Goal: Task Accomplishment & Management: Use online tool/utility

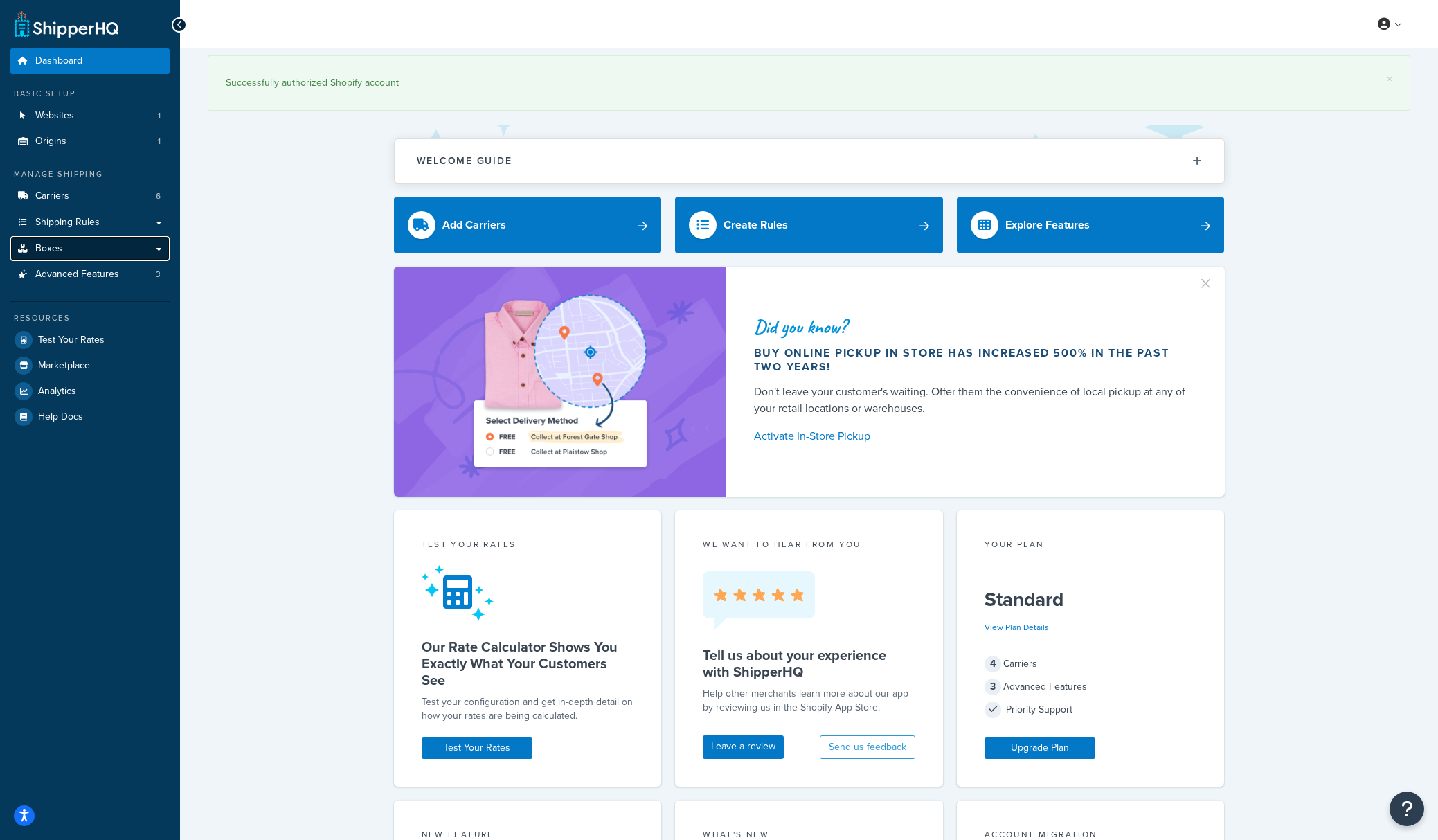
click at [68, 247] on link "Boxes" at bounding box center [90, 248] width 159 height 25
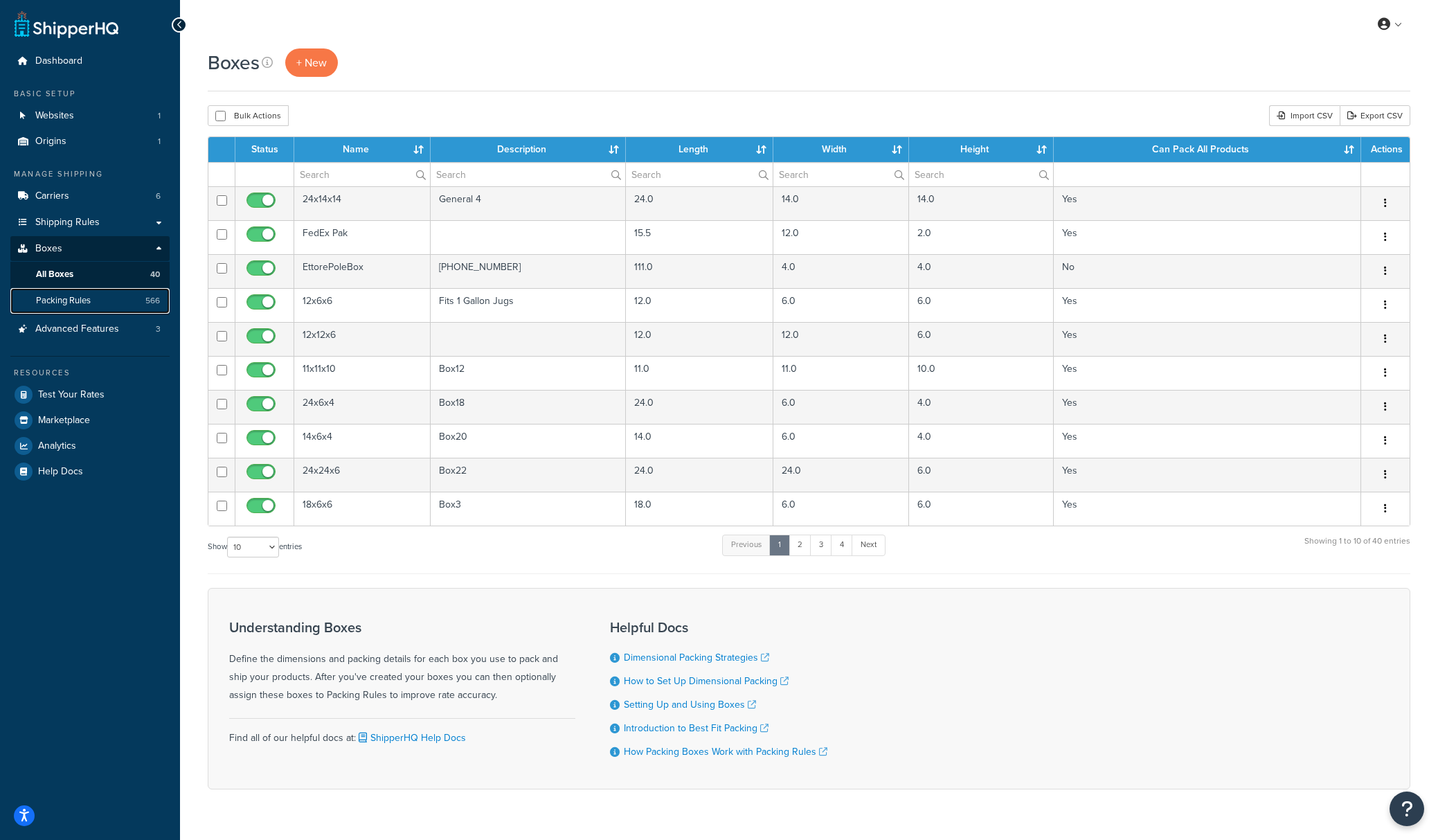
click at [64, 297] on span "Packing Rules" at bounding box center [63, 301] width 55 height 12
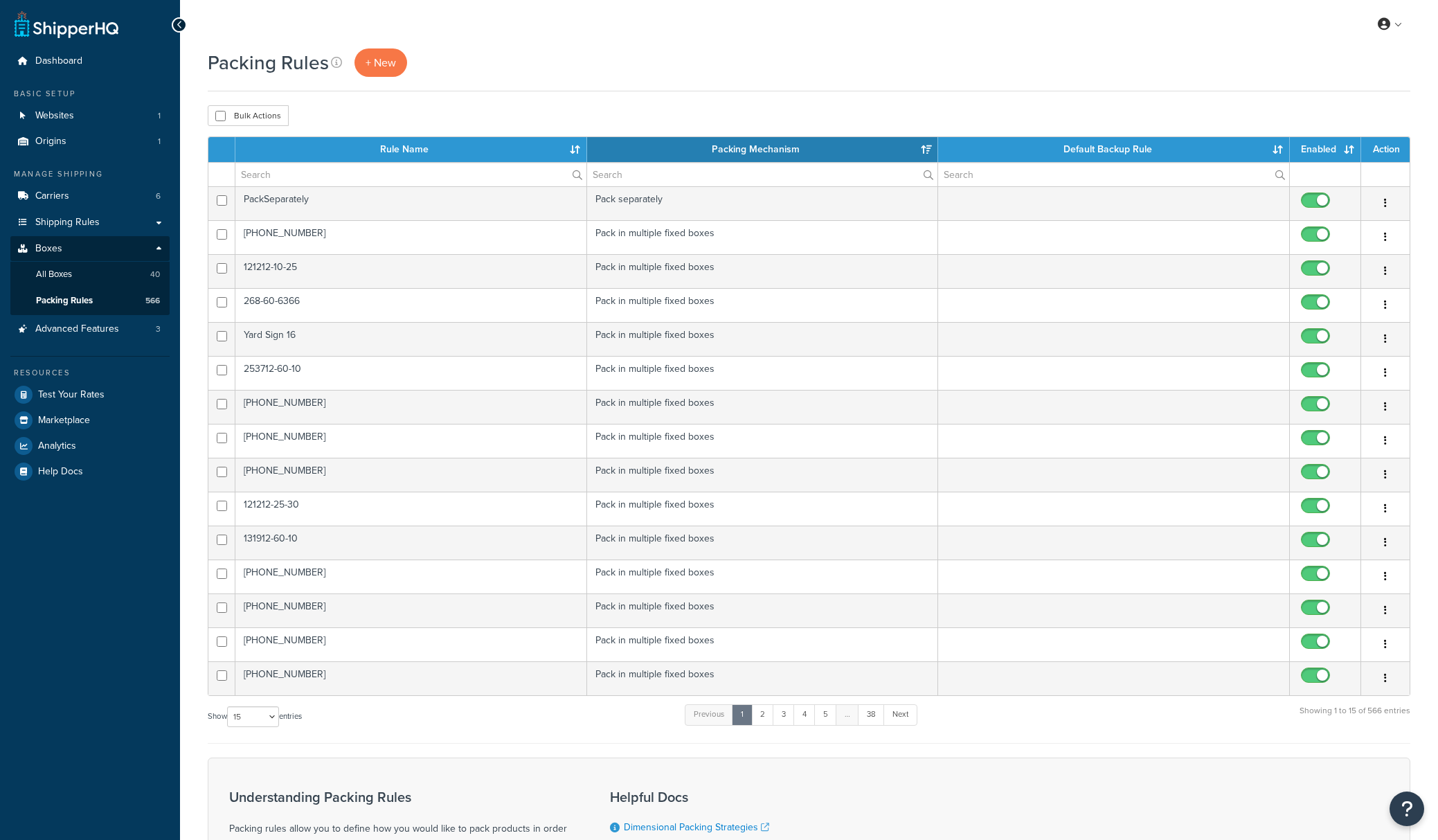
select select "15"
click at [403, 184] on input "text" at bounding box center [410, 174] width 351 height 24
paste input "009-09-251"
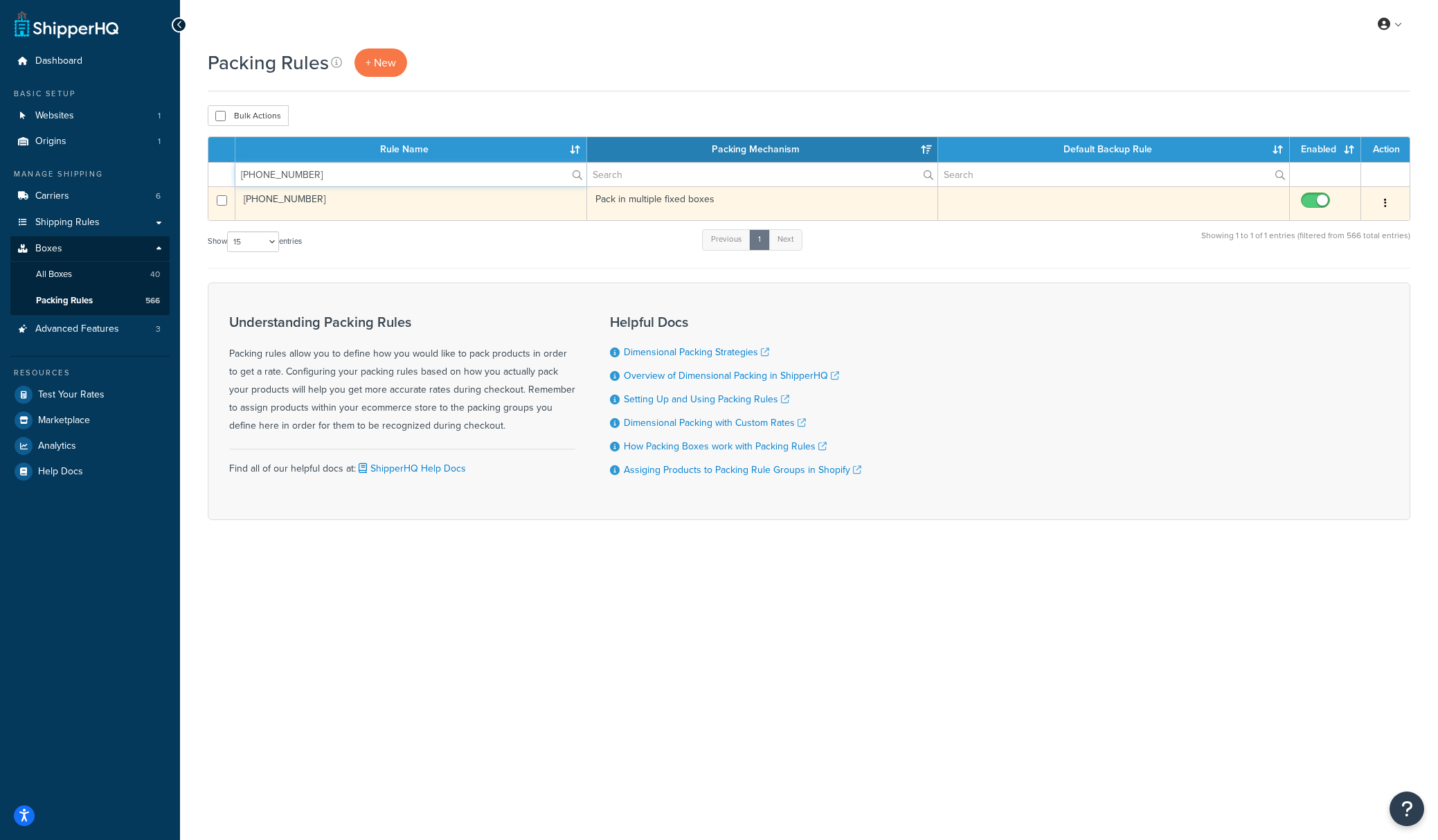
type input "009-09-251"
click at [275, 201] on td "009-09-251" at bounding box center [411, 203] width 352 height 34
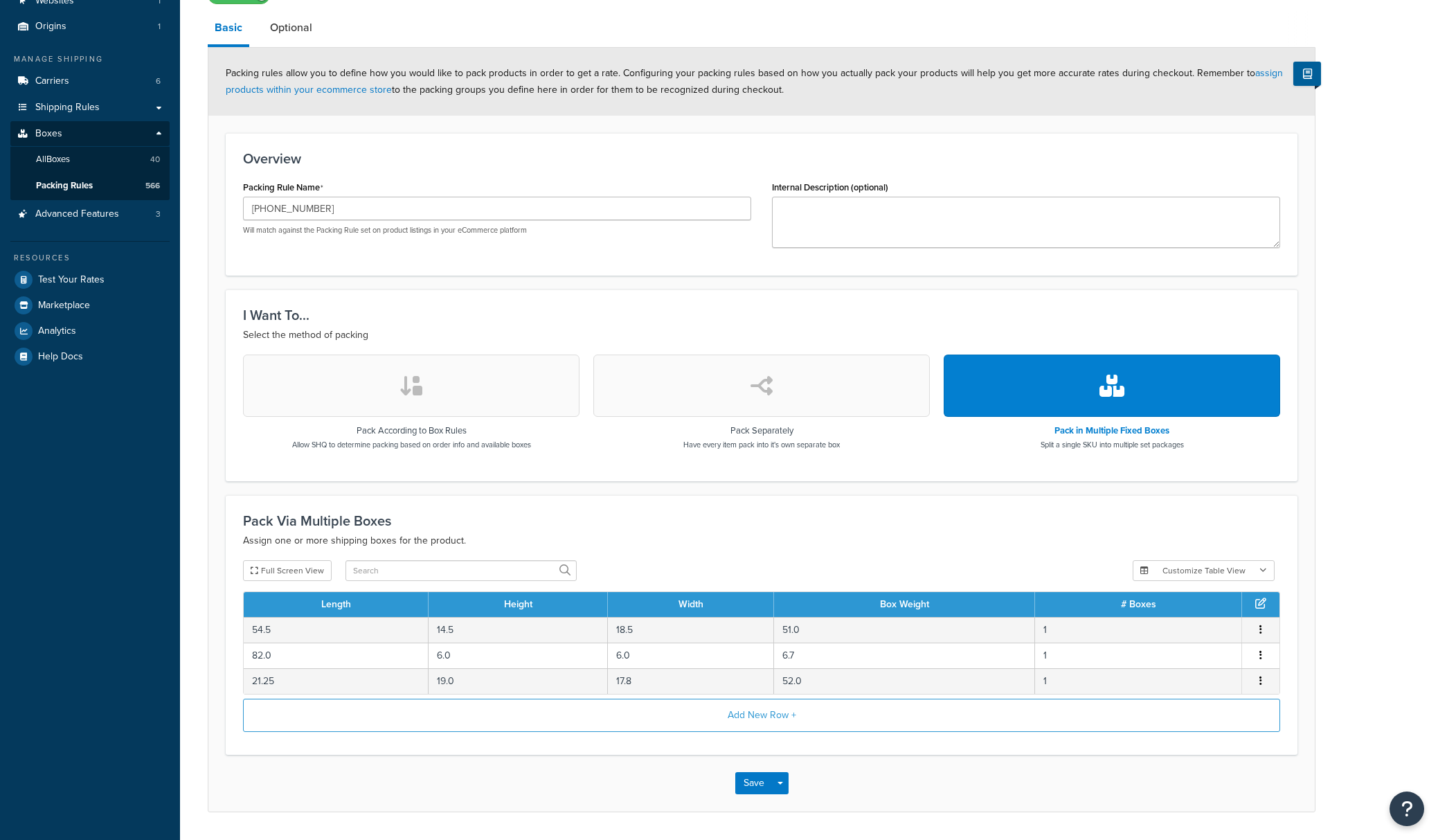
scroll to position [159, 0]
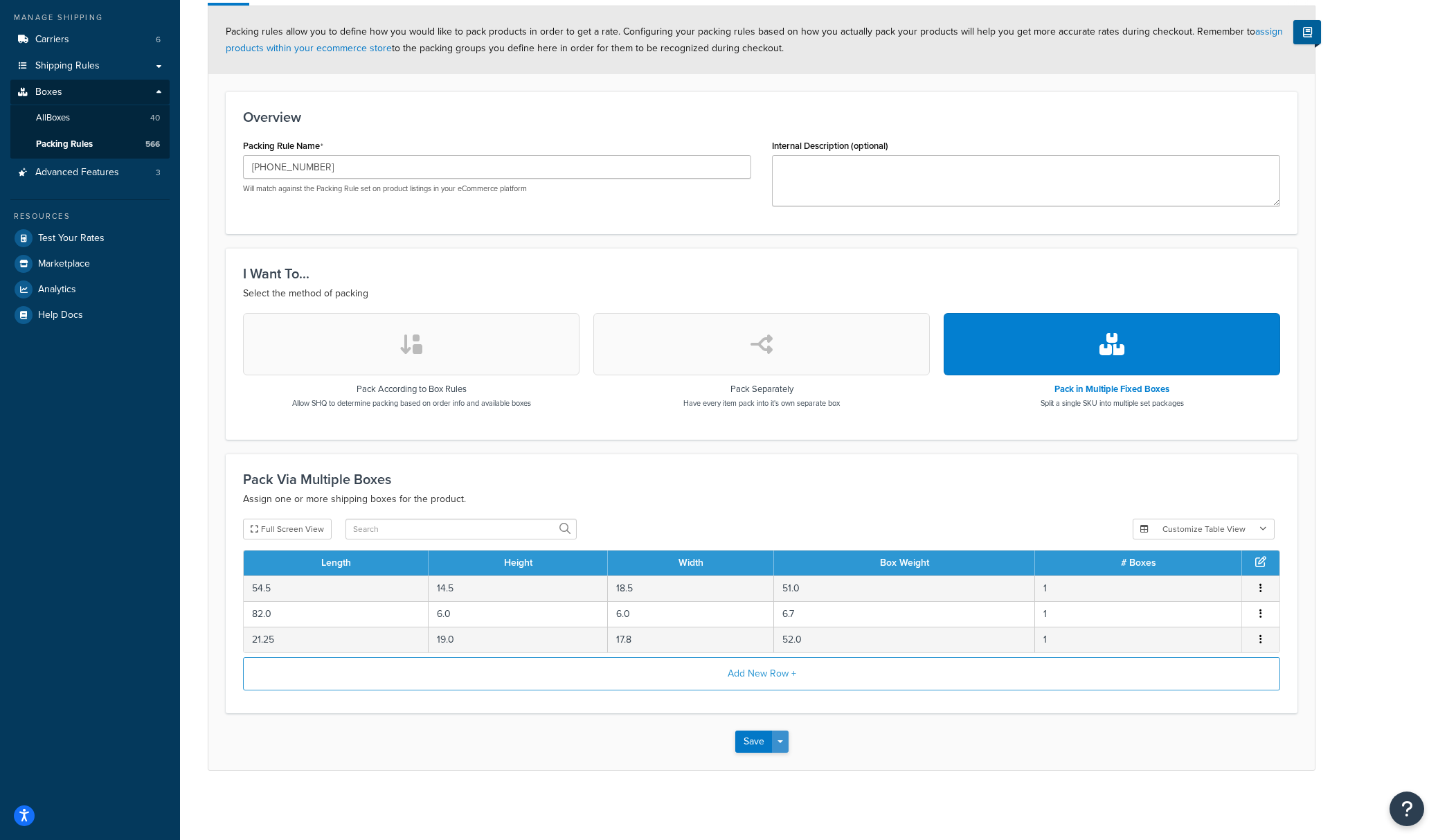
click at [782, 745] on button "Save Dropdown" at bounding box center [780, 741] width 17 height 22
click at [770, 799] on button "Save and Duplicate" at bounding box center [802, 795] width 133 height 29
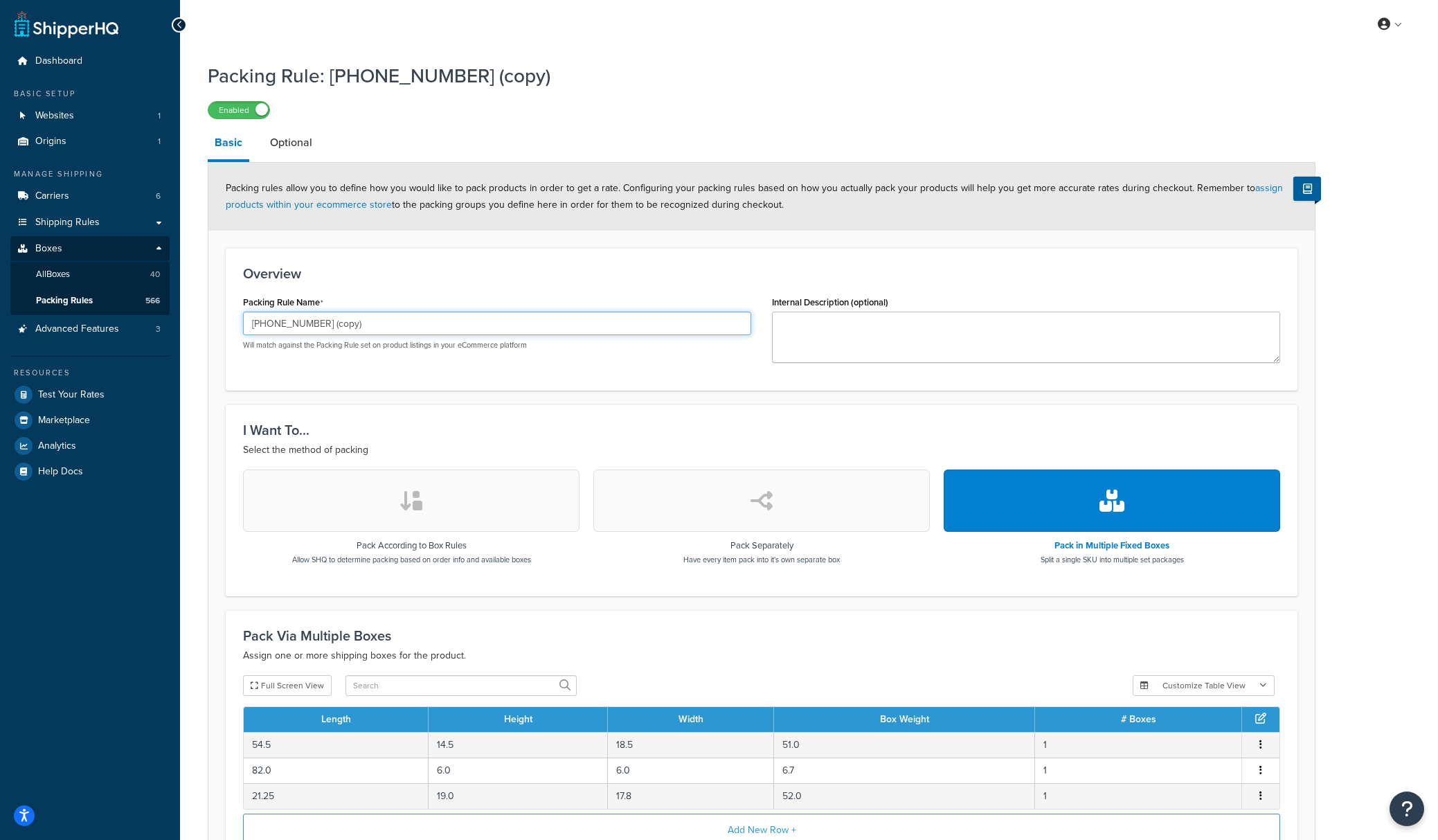
click at [406, 319] on input "009-09-251 (copy)" at bounding box center [497, 323] width 508 height 24
paste input "209-27-629"
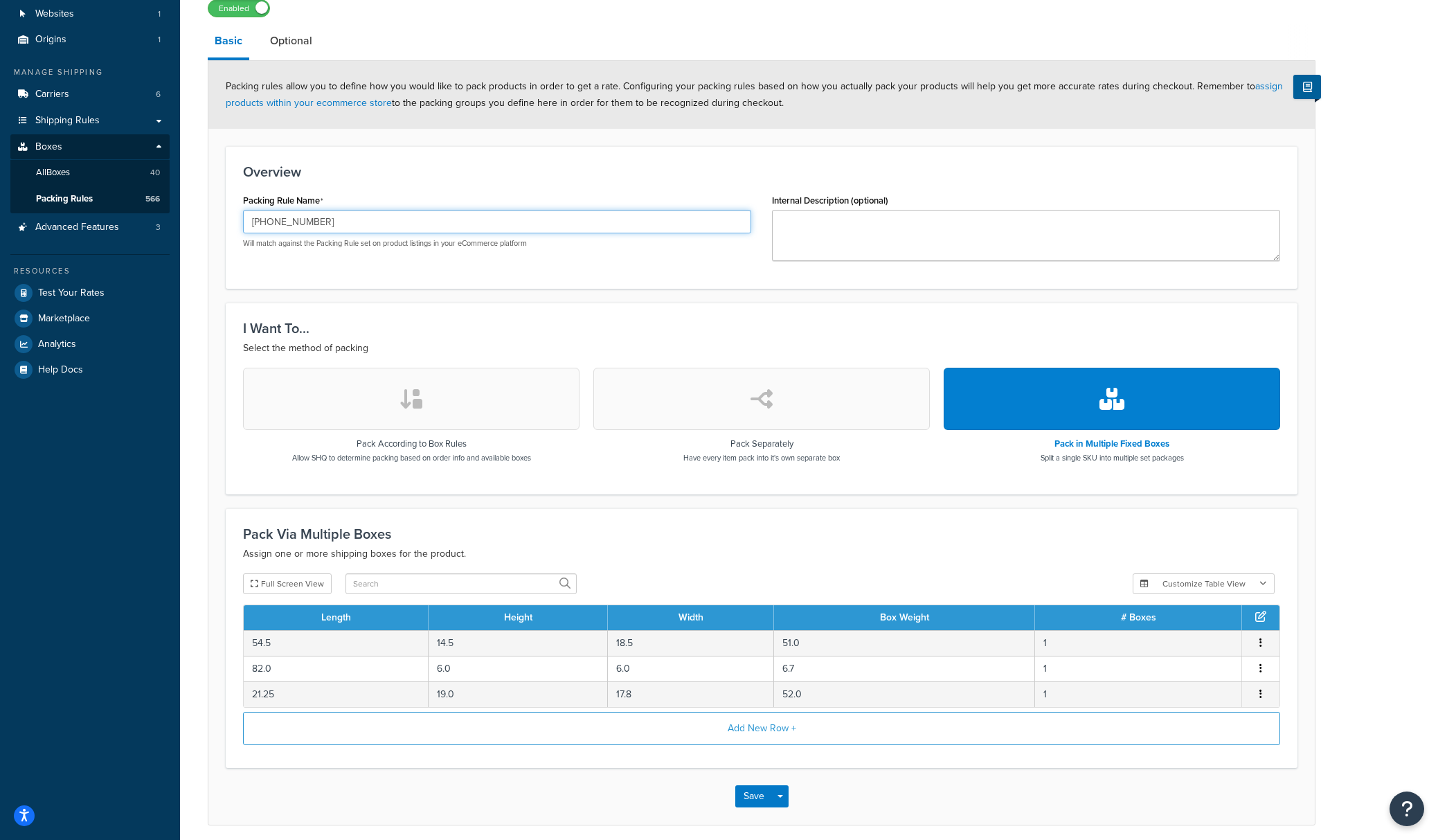
scroll to position [105, 0]
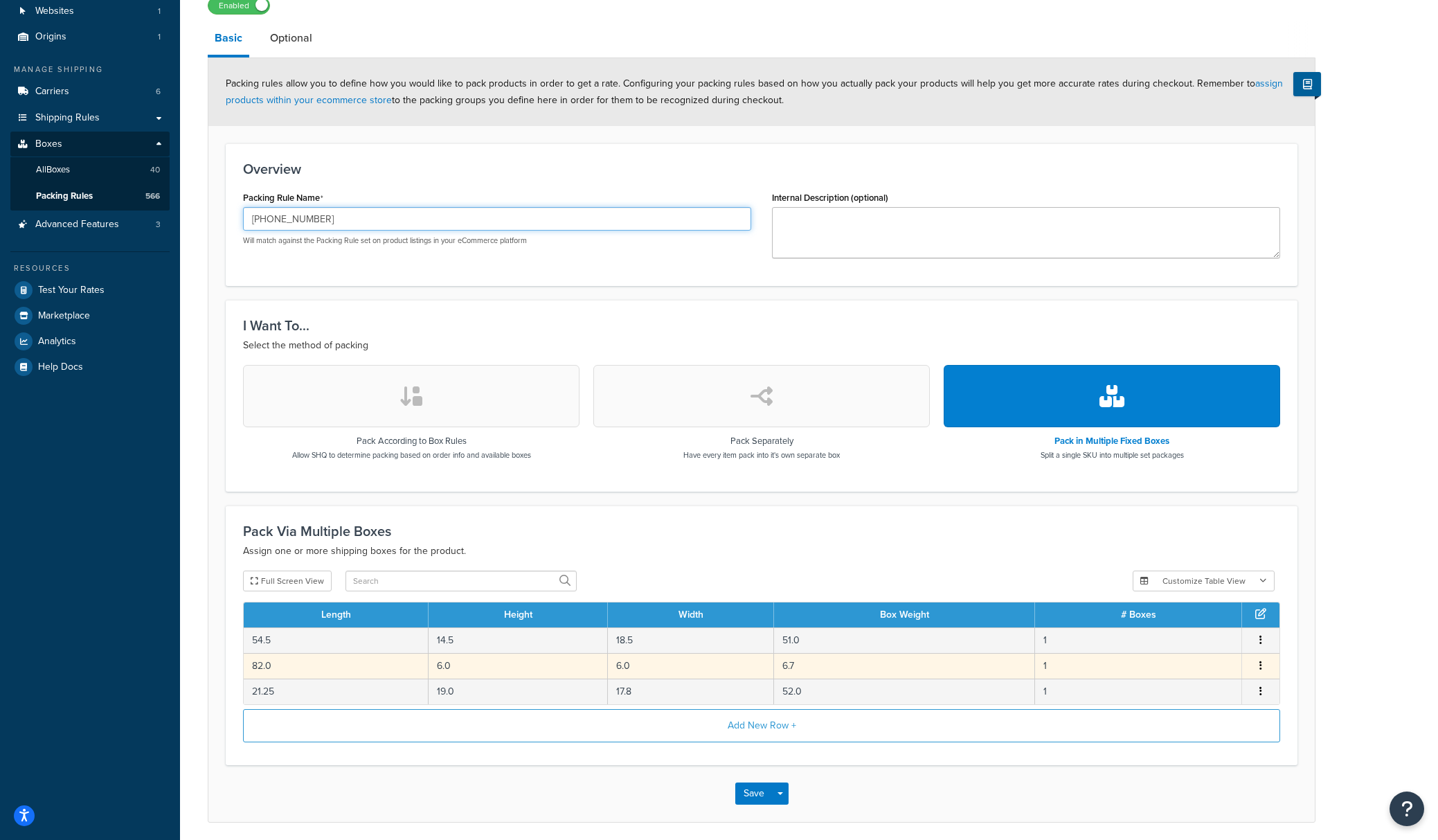
type input "[PHONE_NUMBER]"
click at [894, 674] on td "6.7" at bounding box center [905, 665] width 261 height 25
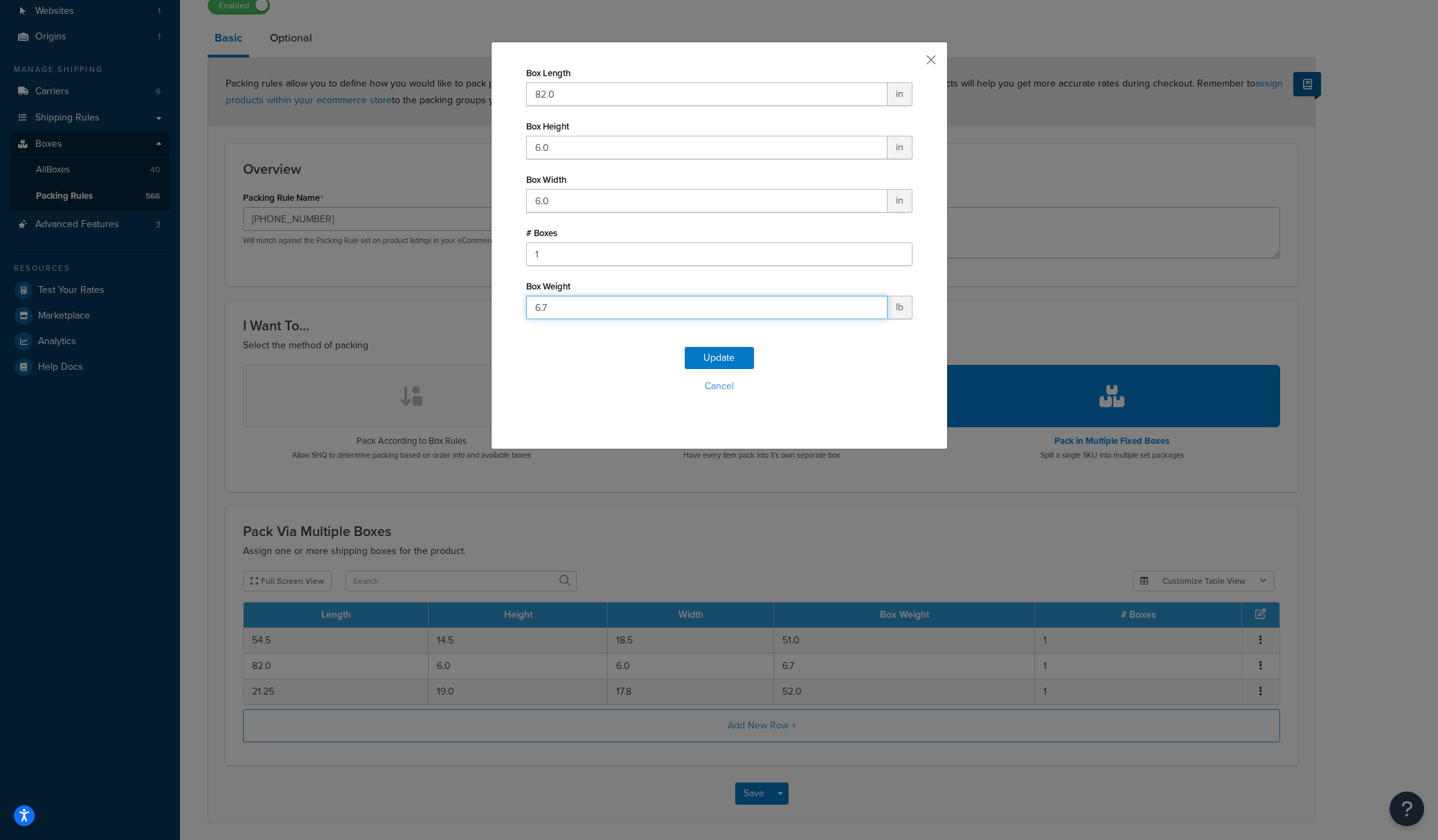
click at [548, 306] on input "6.7" at bounding box center [707, 307] width 362 height 24
type input "6.5"
click at [718, 361] on button "Update" at bounding box center [719, 357] width 69 height 22
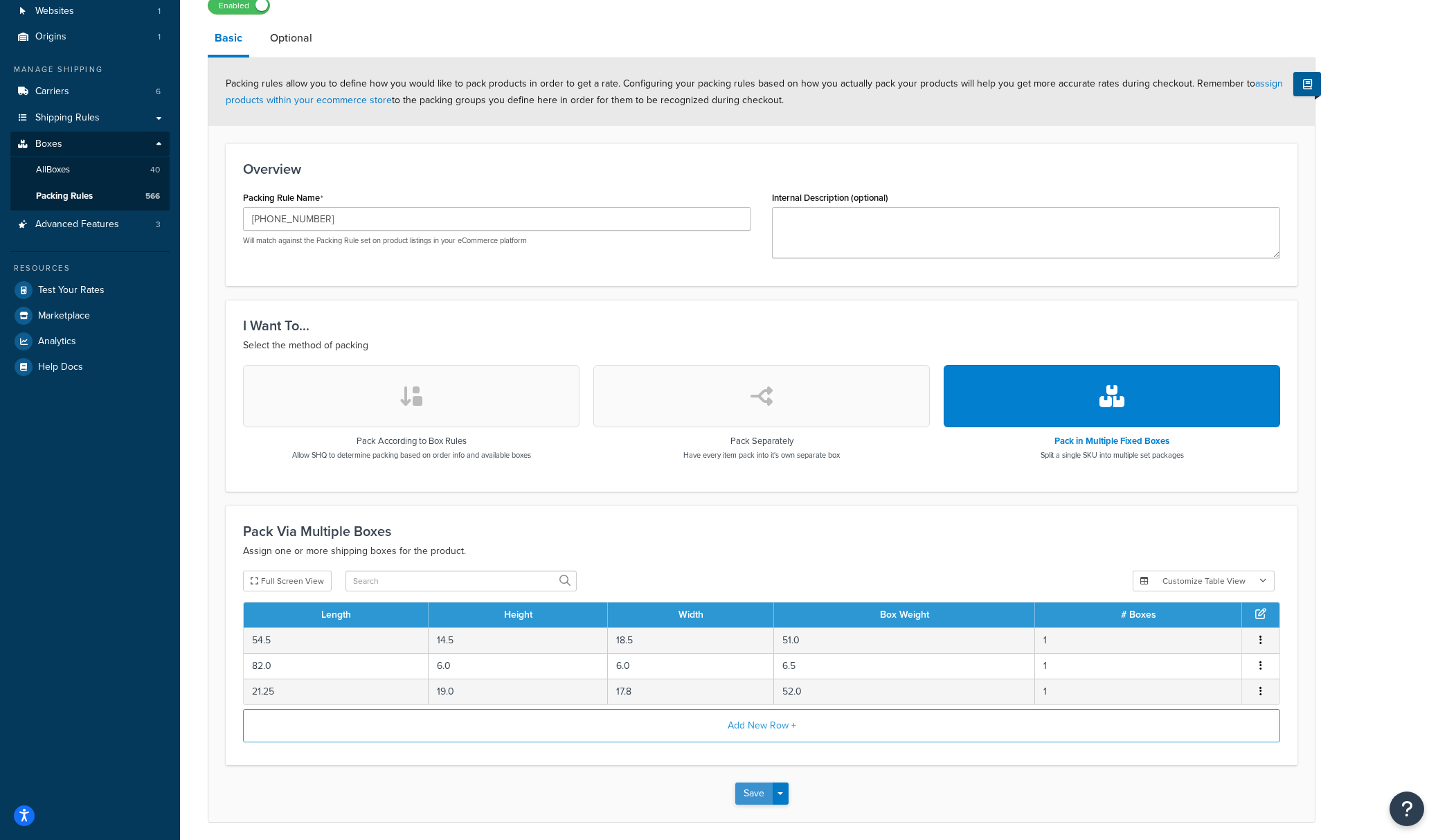
click at [758, 792] on button "Save" at bounding box center [754, 793] width 37 height 22
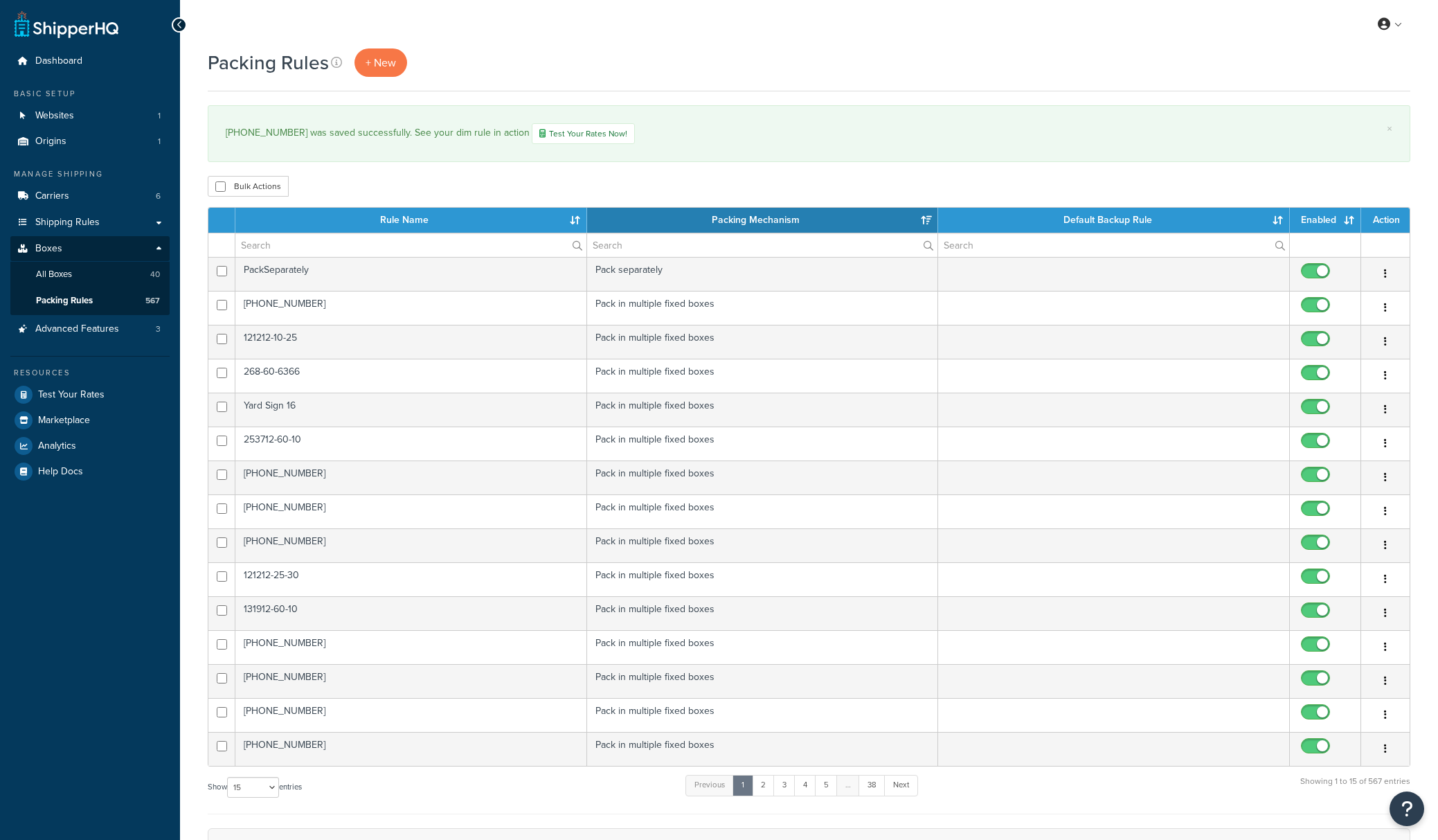
select select "15"
click at [343, 244] on input "text" at bounding box center [410, 245] width 351 height 24
paste input "209-27-629"
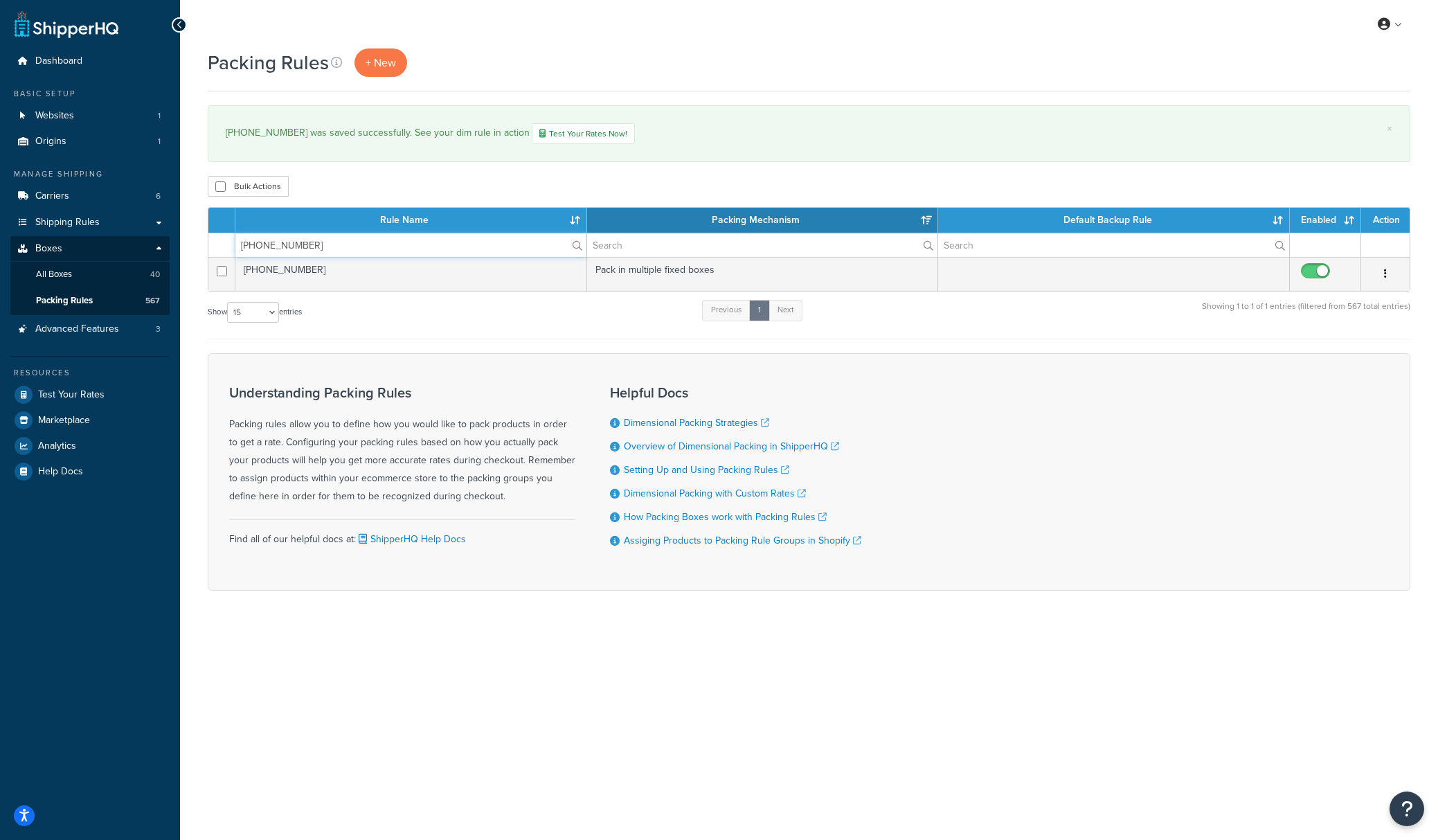
type input "209-27-629"
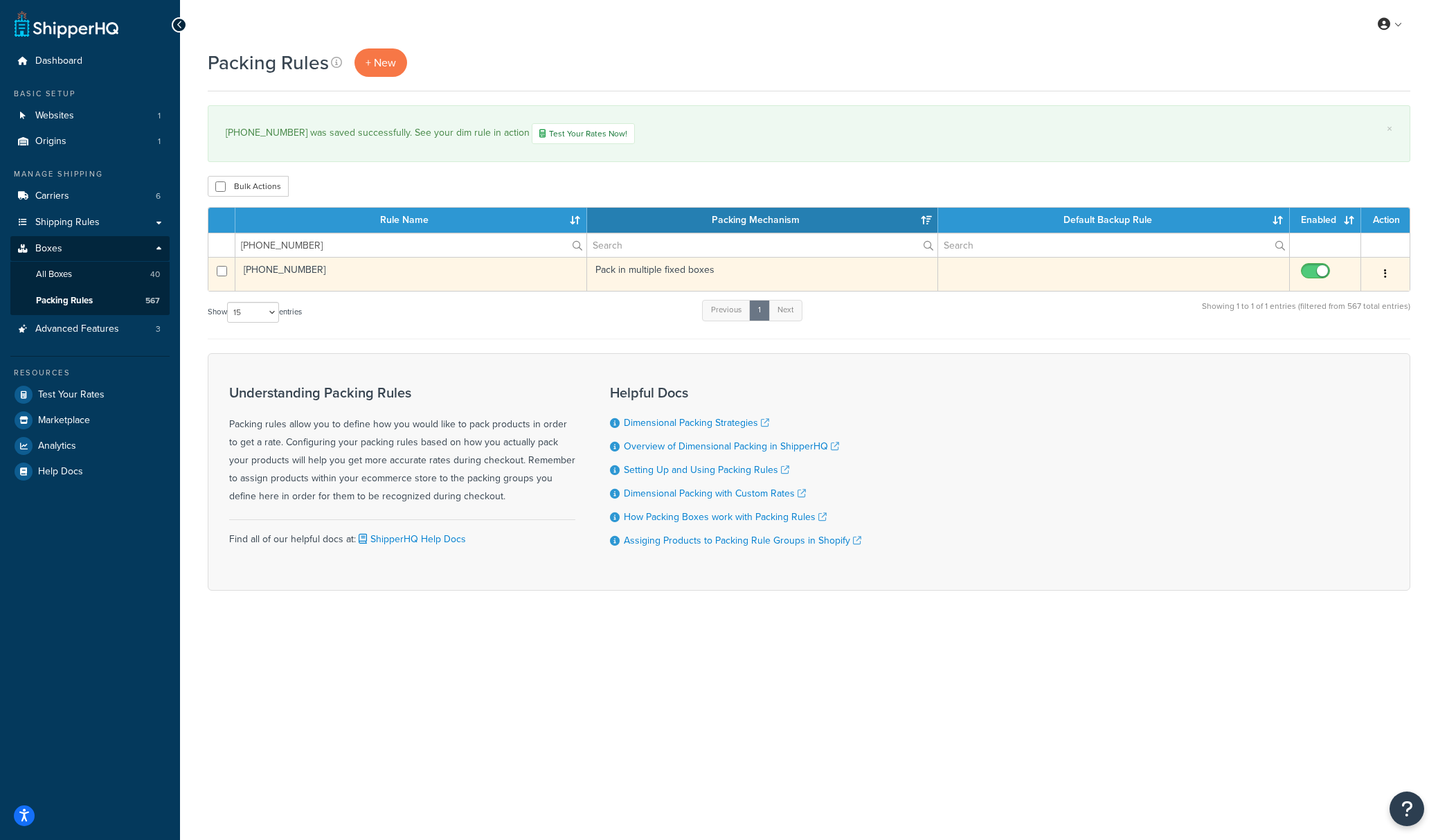
click at [324, 275] on td "209-27-629" at bounding box center [411, 274] width 352 height 34
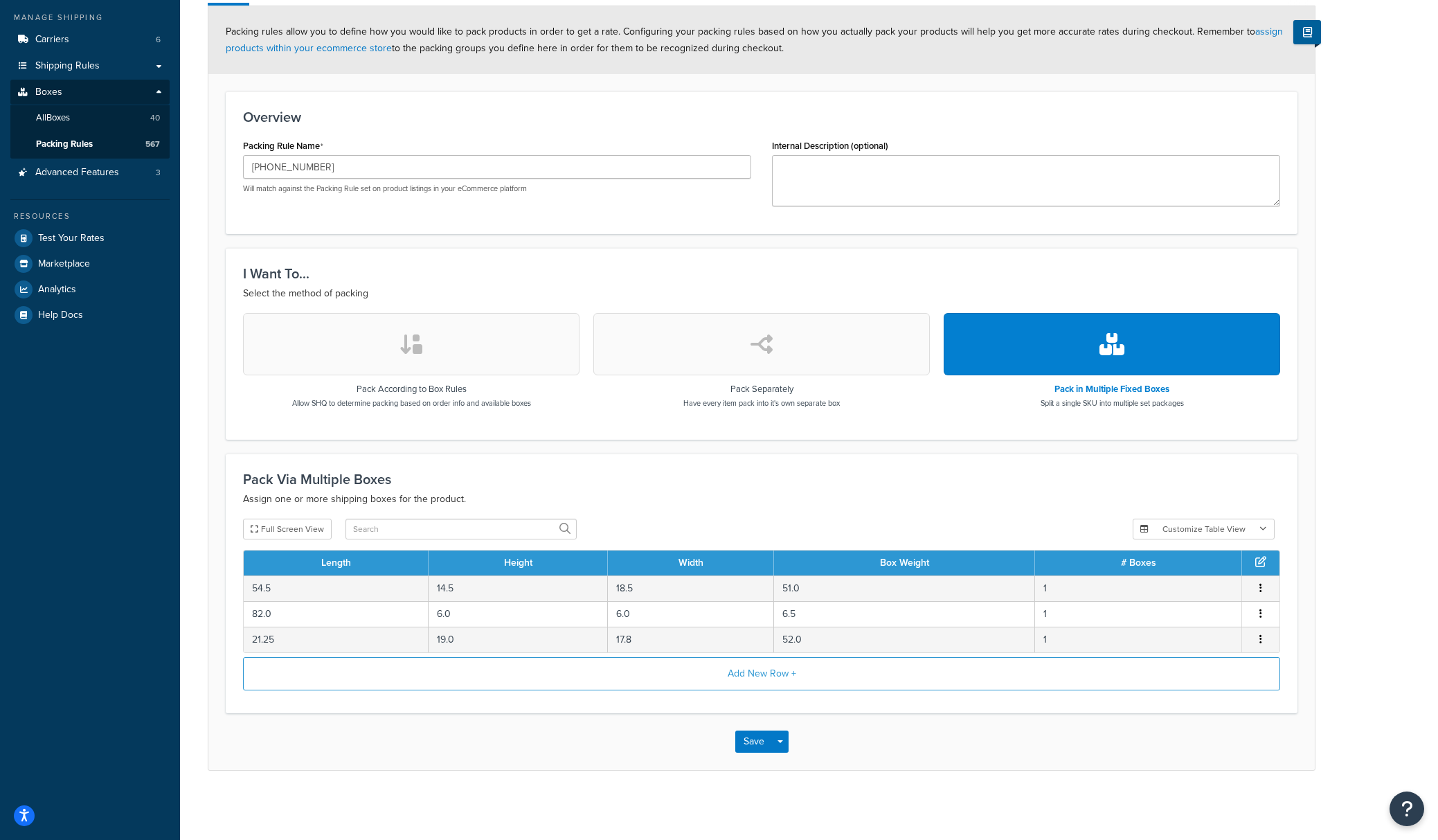
scroll to position [159, 0]
click at [782, 742] on span "button" at bounding box center [780, 741] width 5 height 3
click at [800, 792] on button "Save and Duplicate" at bounding box center [802, 795] width 133 height 29
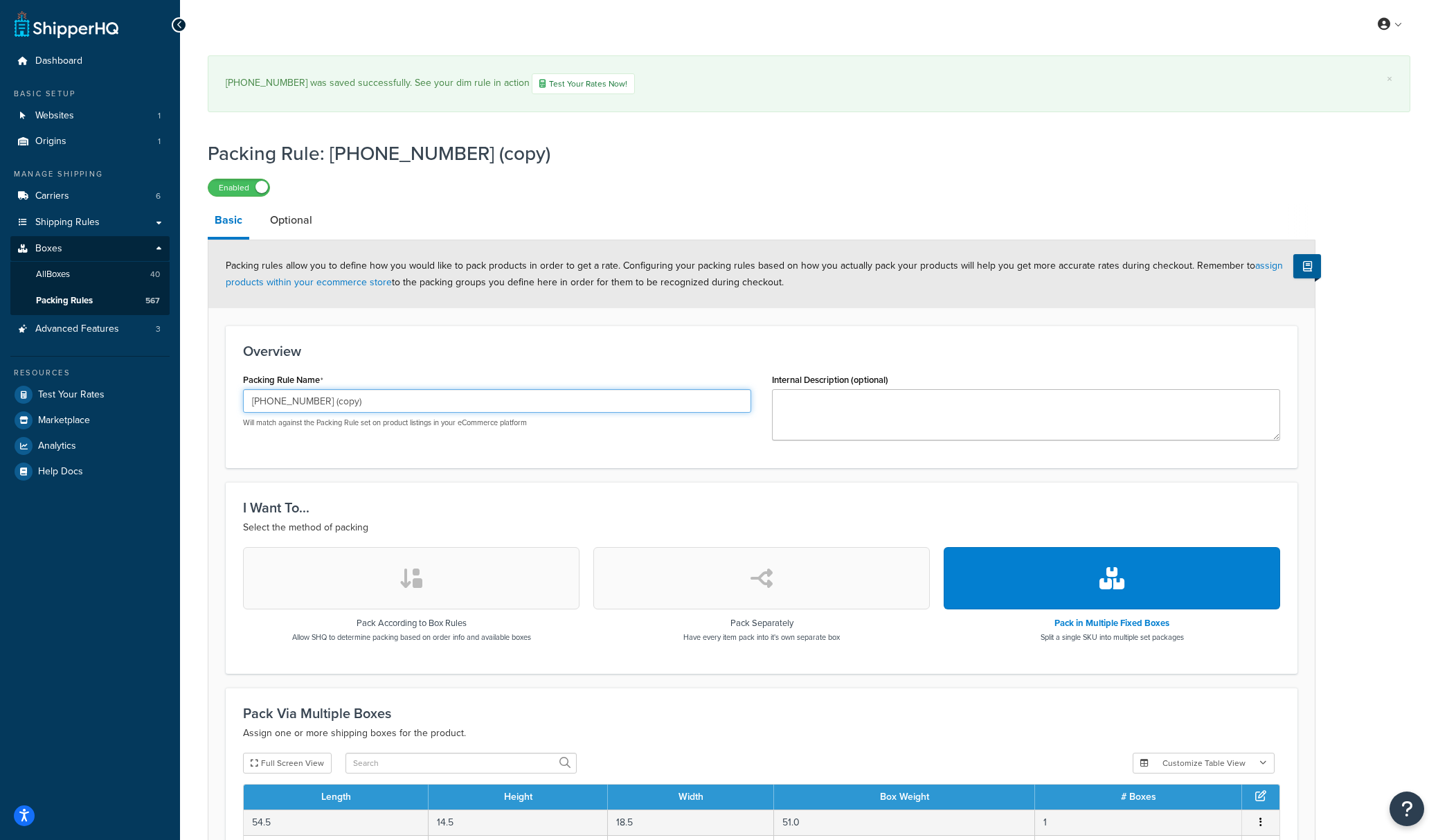
click at [367, 412] on input "209-27-629 (copy)" at bounding box center [497, 401] width 508 height 24
paste input "8"
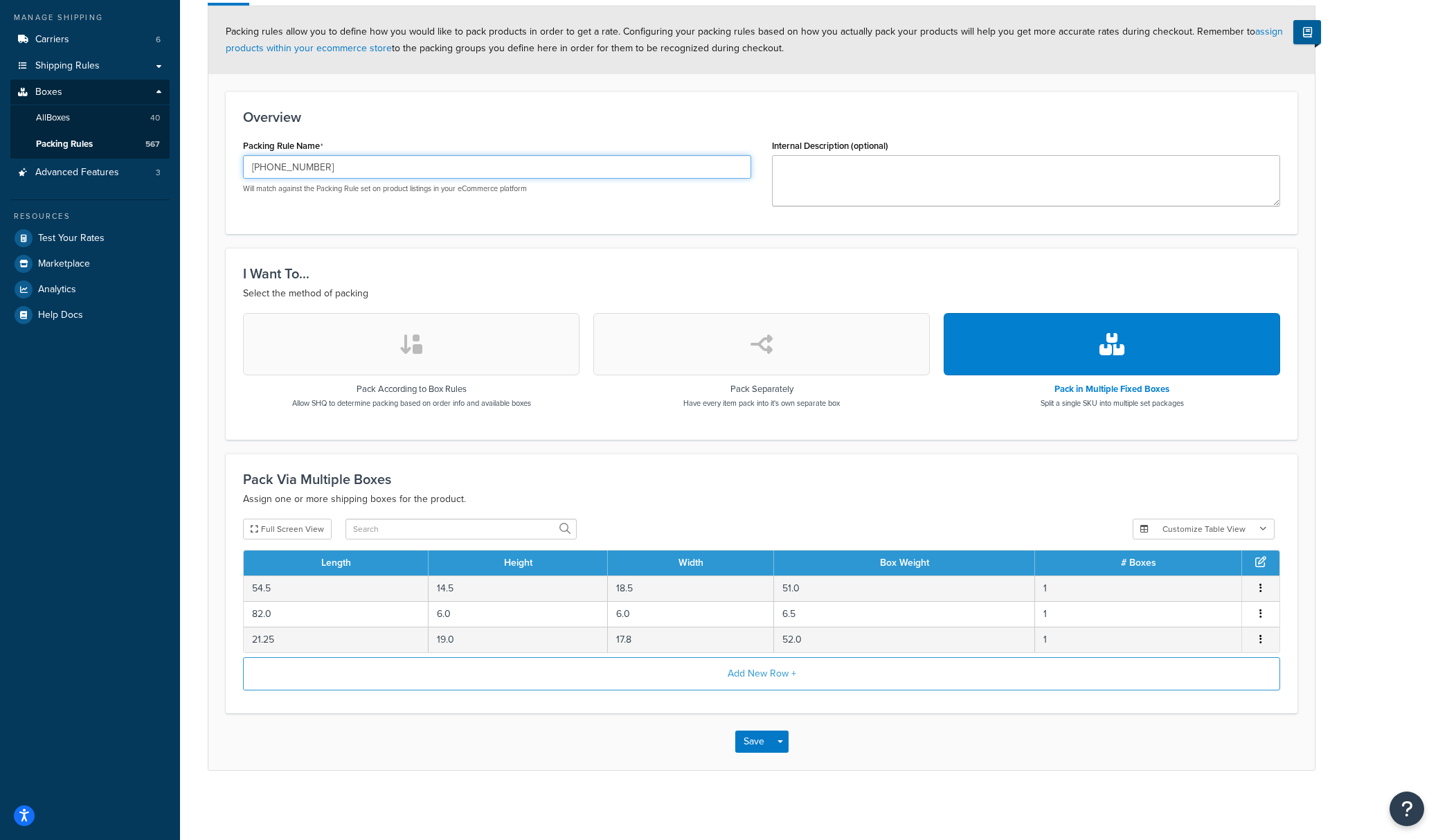
scroll to position [159, 0]
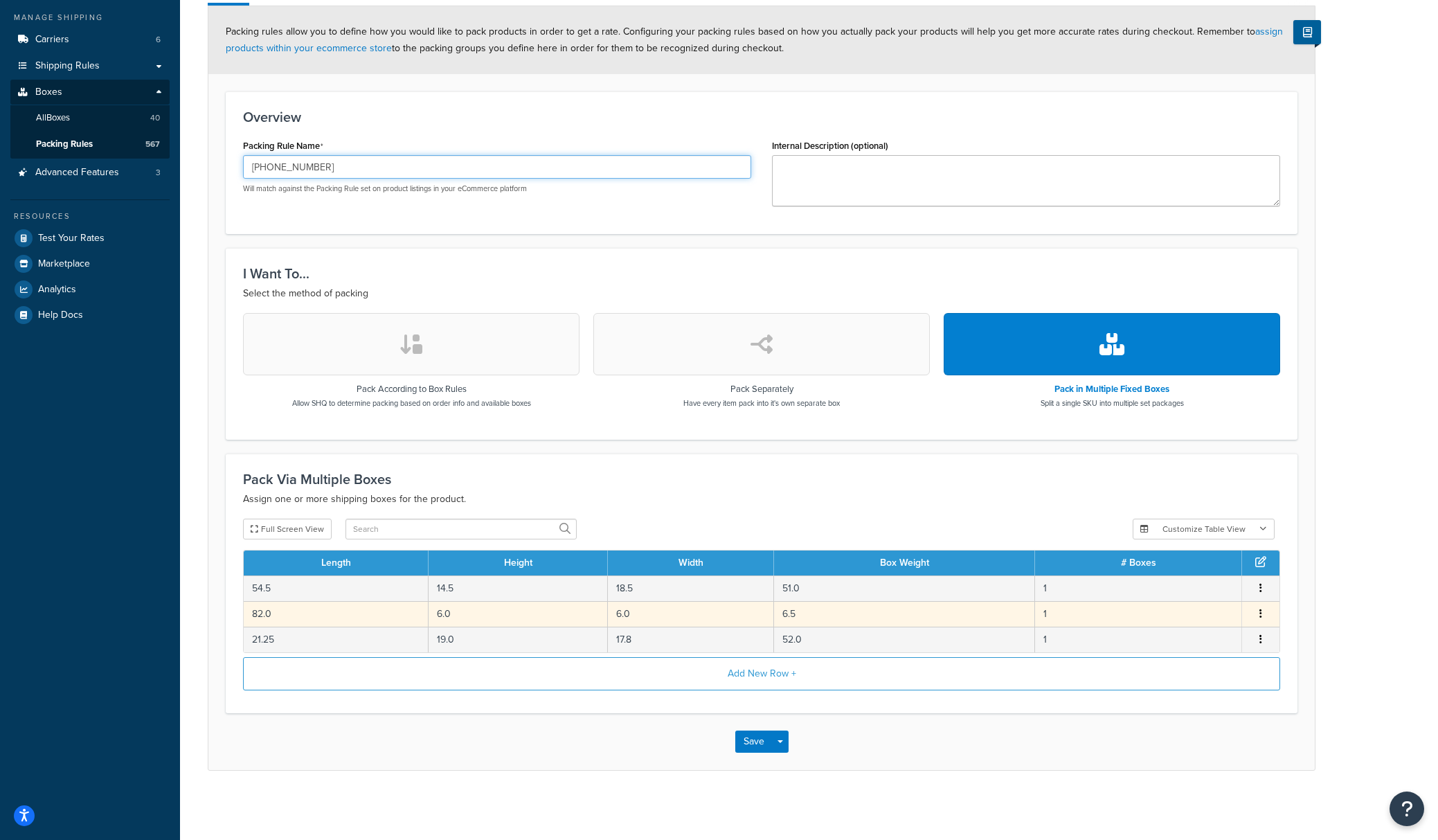
type input "[PHONE_NUMBER]"
click at [814, 617] on td "6.5" at bounding box center [905, 613] width 261 height 25
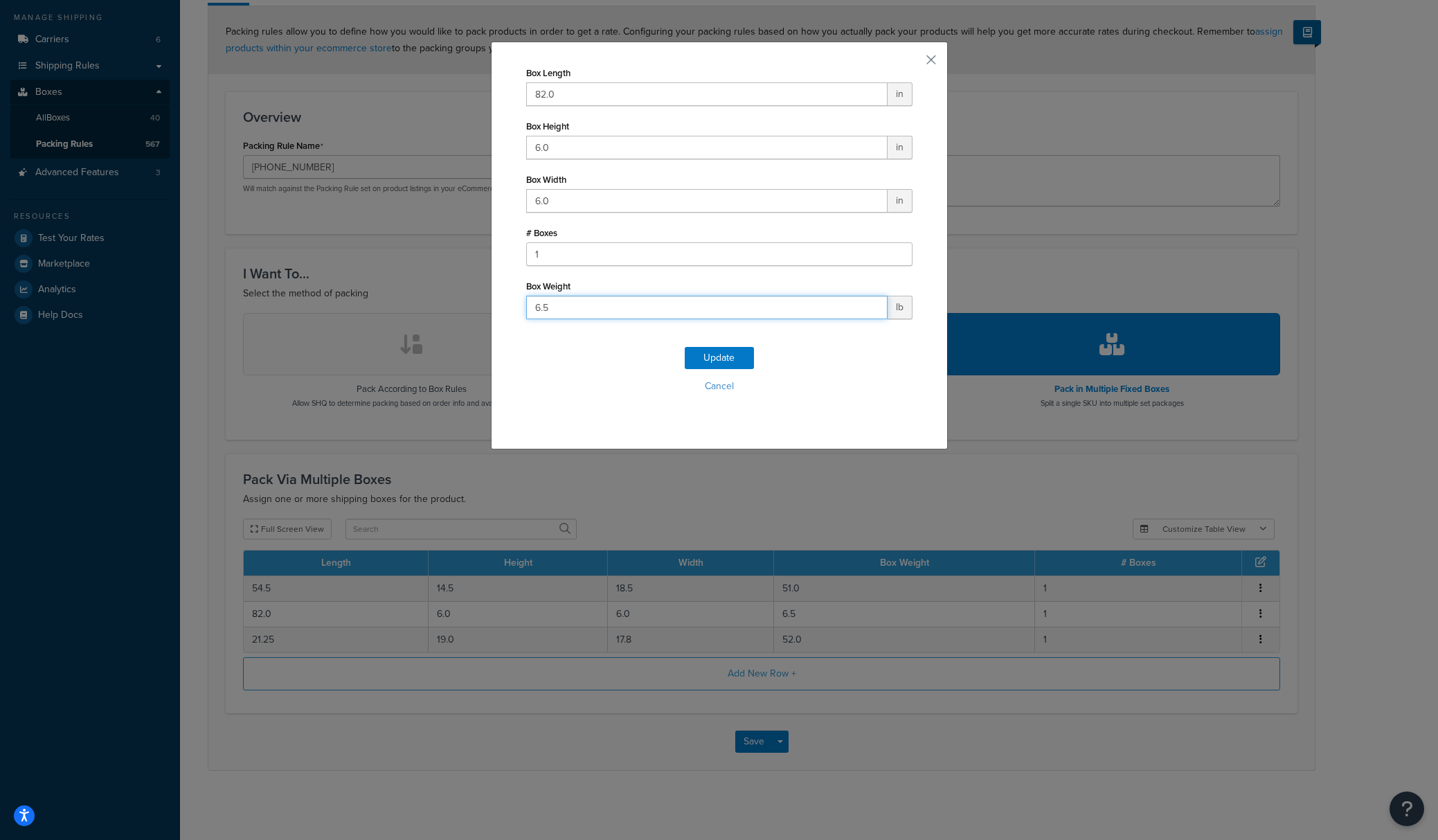
click at [635, 305] on input "6.5" at bounding box center [707, 307] width 362 height 24
type input "6.3"
click at [722, 355] on button "Update" at bounding box center [719, 357] width 69 height 22
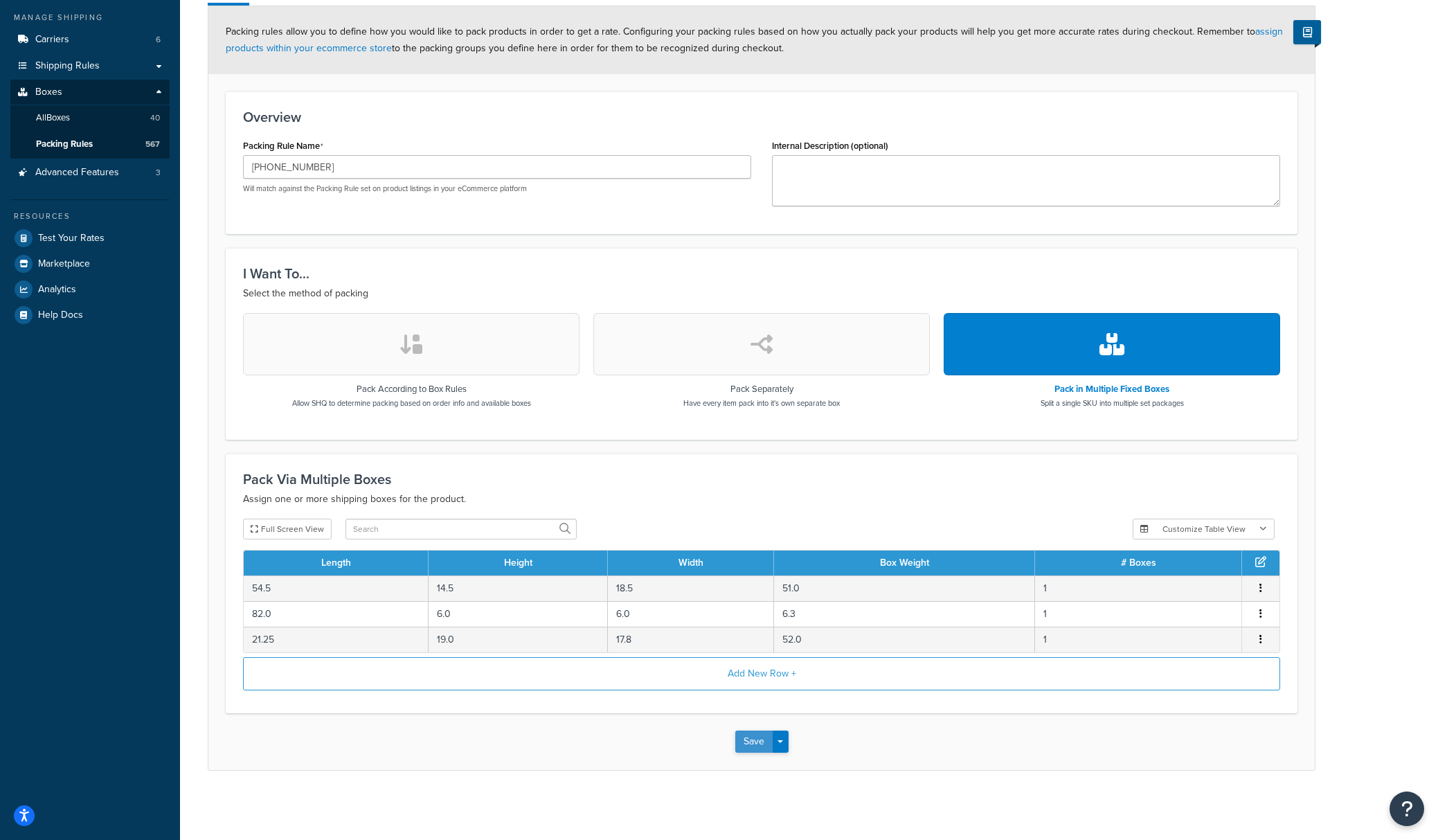
click at [753, 740] on button "Save" at bounding box center [754, 741] width 37 height 22
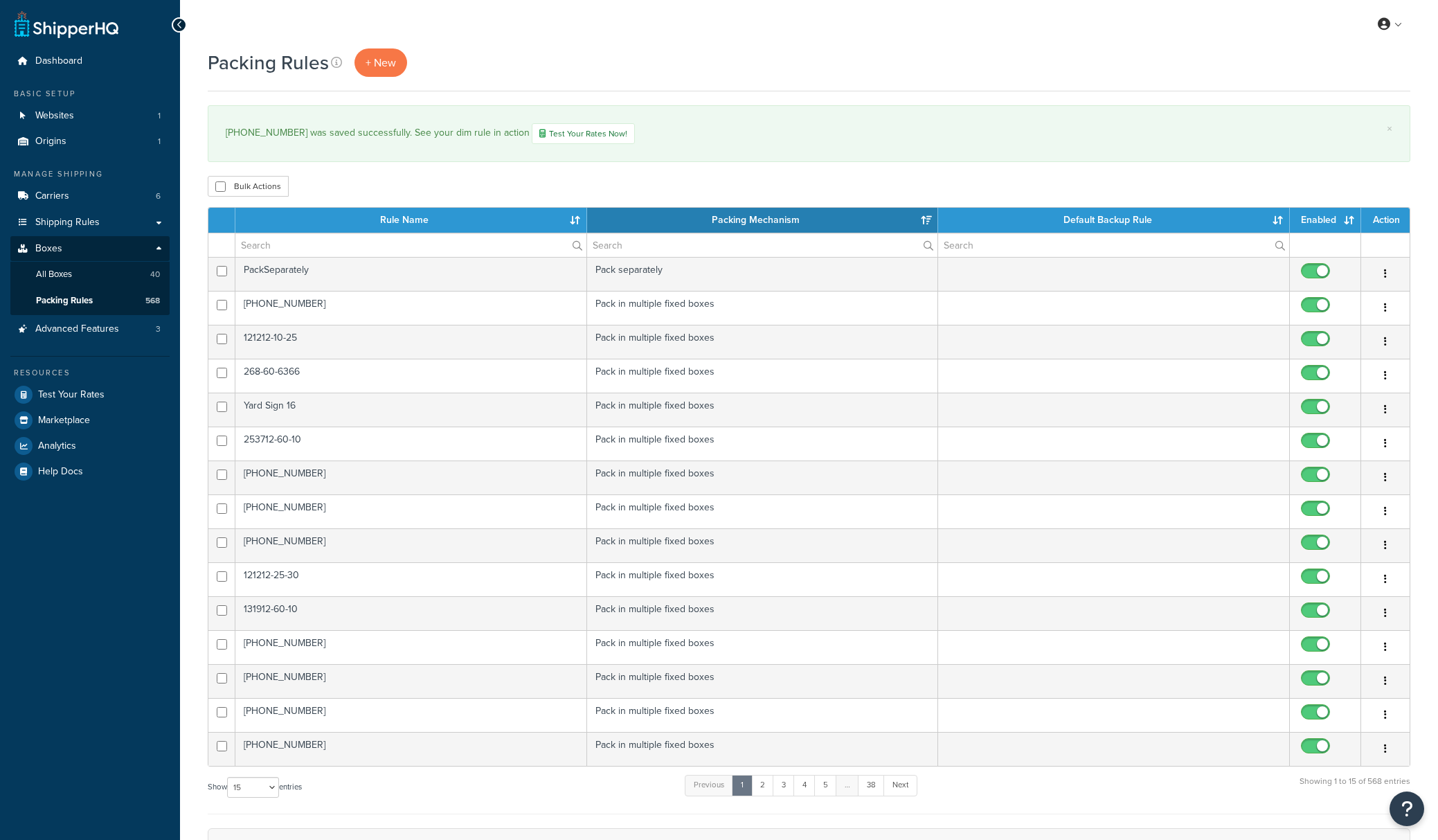
select select "15"
click at [332, 251] on input "text" at bounding box center [410, 245] width 351 height 24
paste input "[PHONE_NUMBER]"
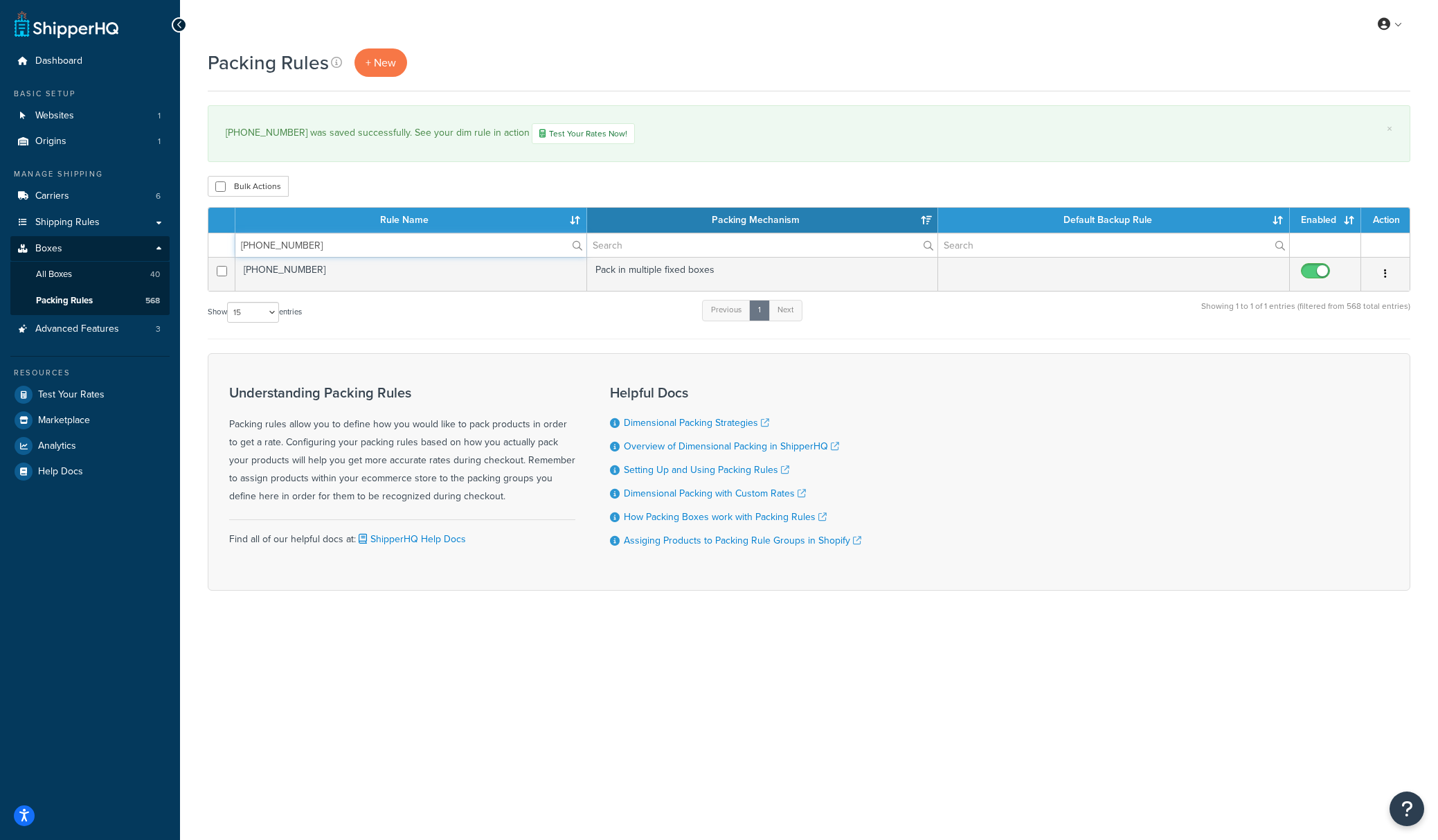
type input "[PHONE_NUMBER]"
